Goal: Navigation & Orientation: Find specific page/section

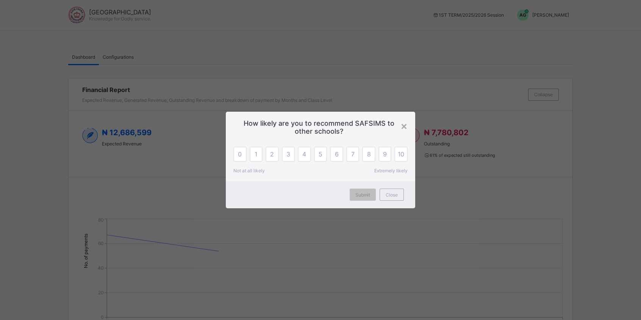
click at [406, 123] on div "×" at bounding box center [403, 125] width 7 height 13
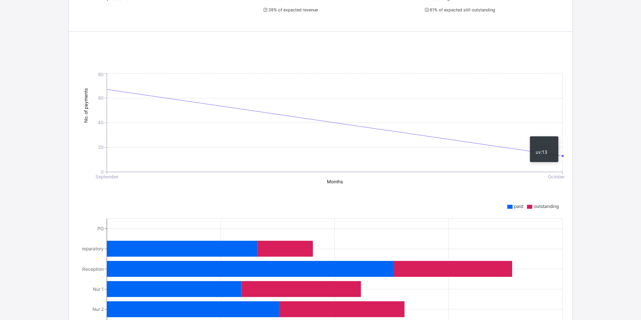
scroll to position [76, 0]
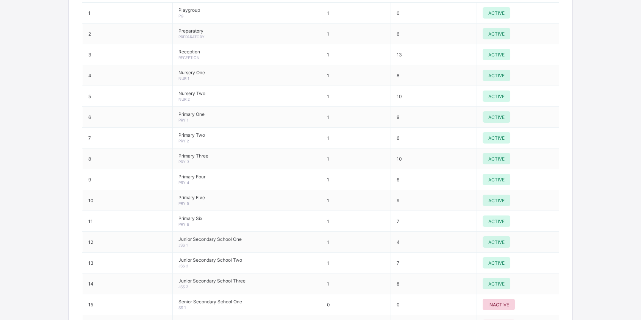
scroll to position [871, 0]
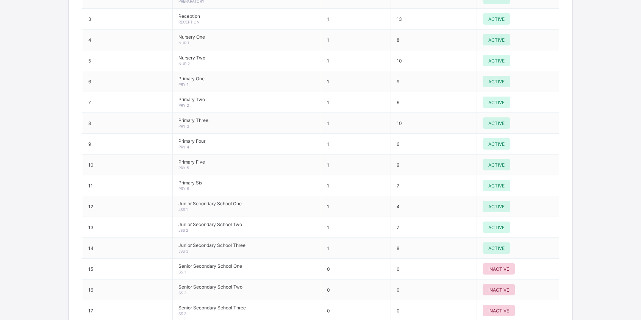
click at [498, 204] on span "ACTIVE" at bounding box center [496, 207] width 16 height 6
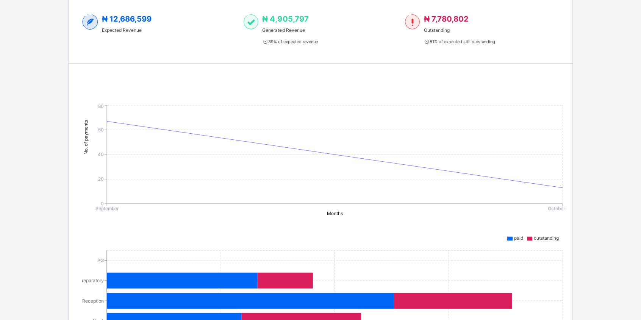
scroll to position [0, 0]
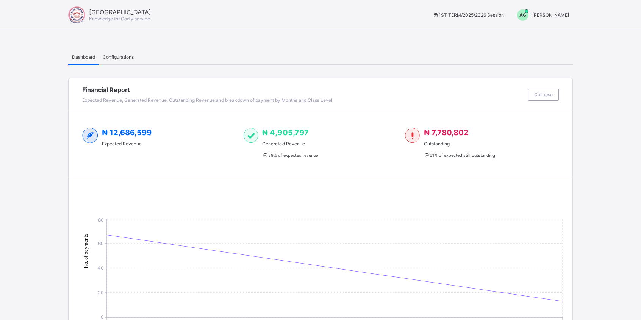
click at [546, 16] on span "Ademola Gbadeyan" at bounding box center [550, 15] width 37 height 6
click at [562, 35] on span "Switch to Admin View" at bounding box center [541, 32] width 58 height 9
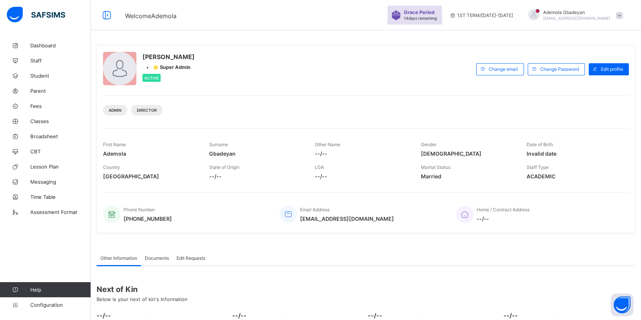
click at [622, 15] on span at bounding box center [619, 15] width 7 height 7
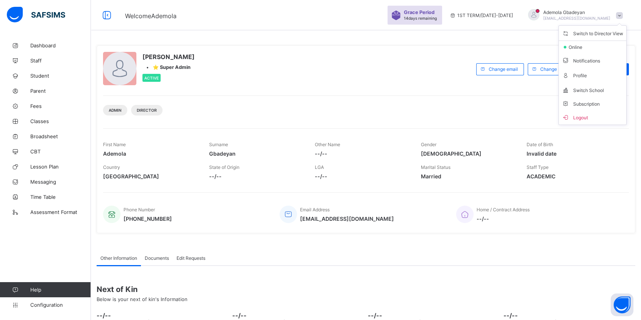
click at [461, 51] on div "Ademola Gbadeyan • ⭐ Super Admin Active Change email Change Password Edit profi…" at bounding box center [366, 139] width 538 height 188
